Goal: Information Seeking & Learning: Learn about a topic

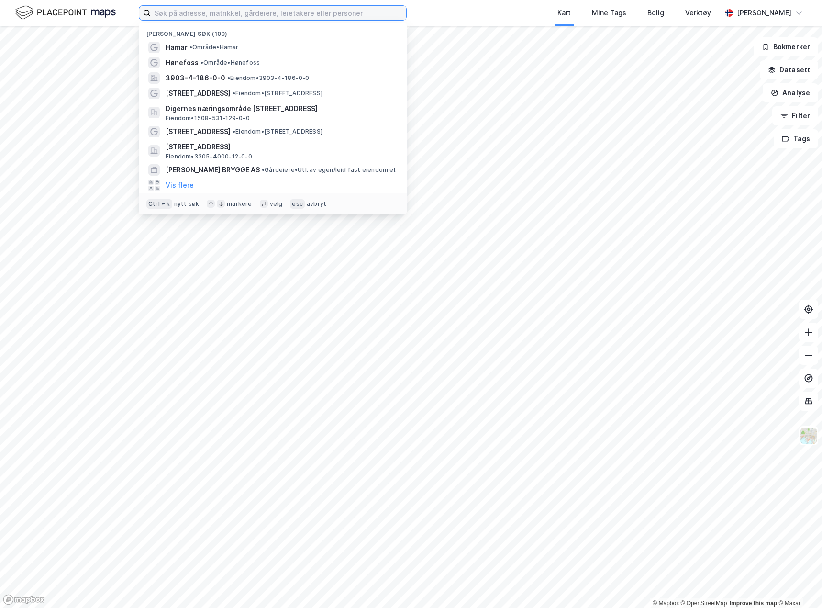
click at [254, 16] on input at bounding box center [279, 13] width 256 height 14
click at [217, 44] on span "• Område • [GEOGRAPHIC_DATA]" at bounding box center [214, 48] width 49 height 8
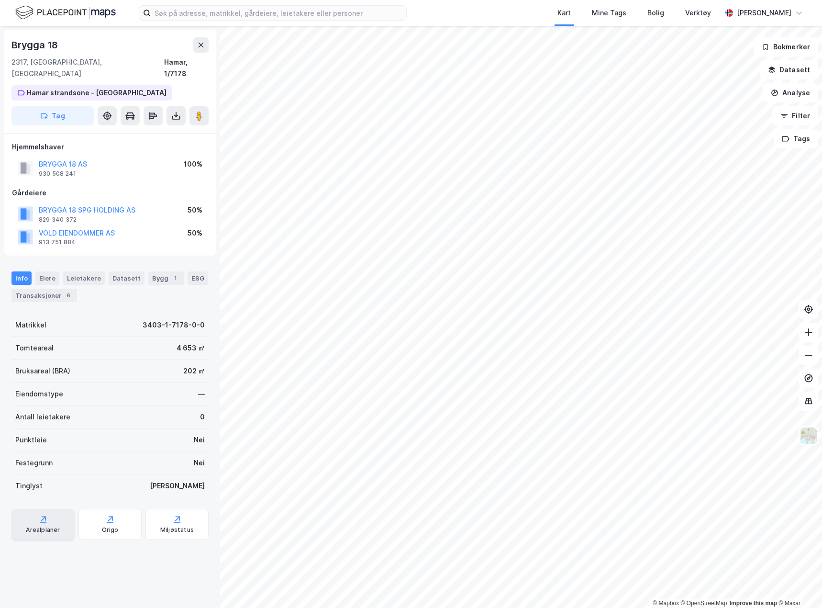
click at [38, 526] on div "Arealplaner" at bounding box center [43, 530] width 34 height 8
click at [805, 70] on button "Datasett" at bounding box center [789, 69] width 58 height 19
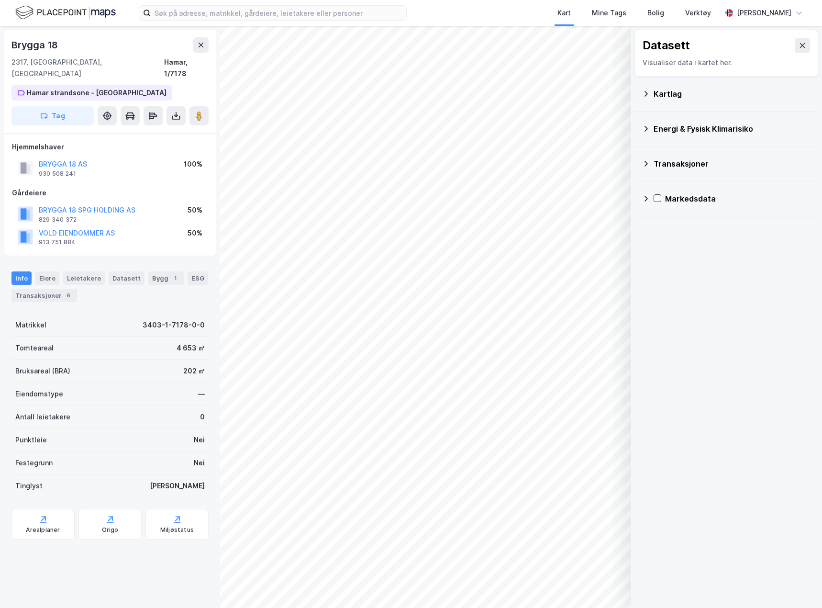
click at [646, 95] on icon at bounding box center [646, 94] width 8 height 8
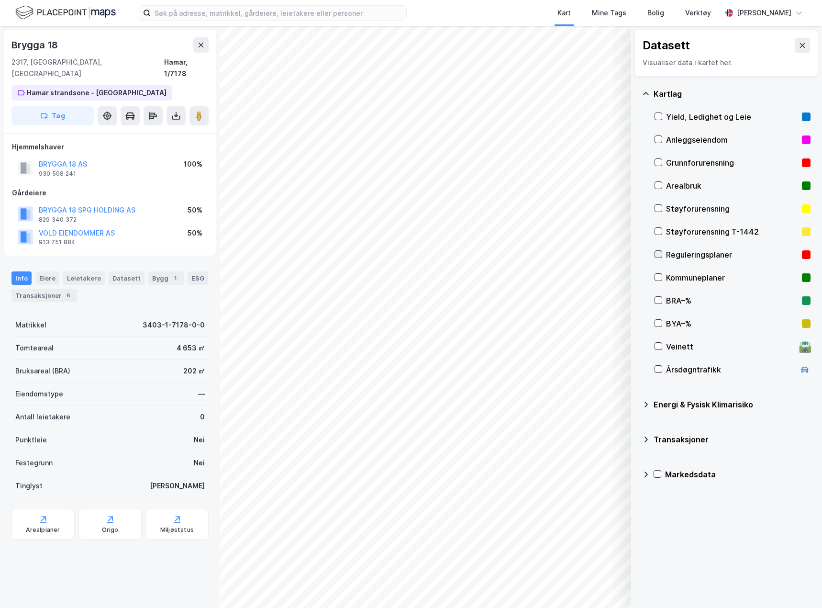
click at [659, 255] on icon at bounding box center [658, 254] width 7 height 7
click at [51, 513] on div "Arealplaner" at bounding box center [42, 524] width 63 height 31
